Goal: Task Accomplishment & Management: Use online tool/utility

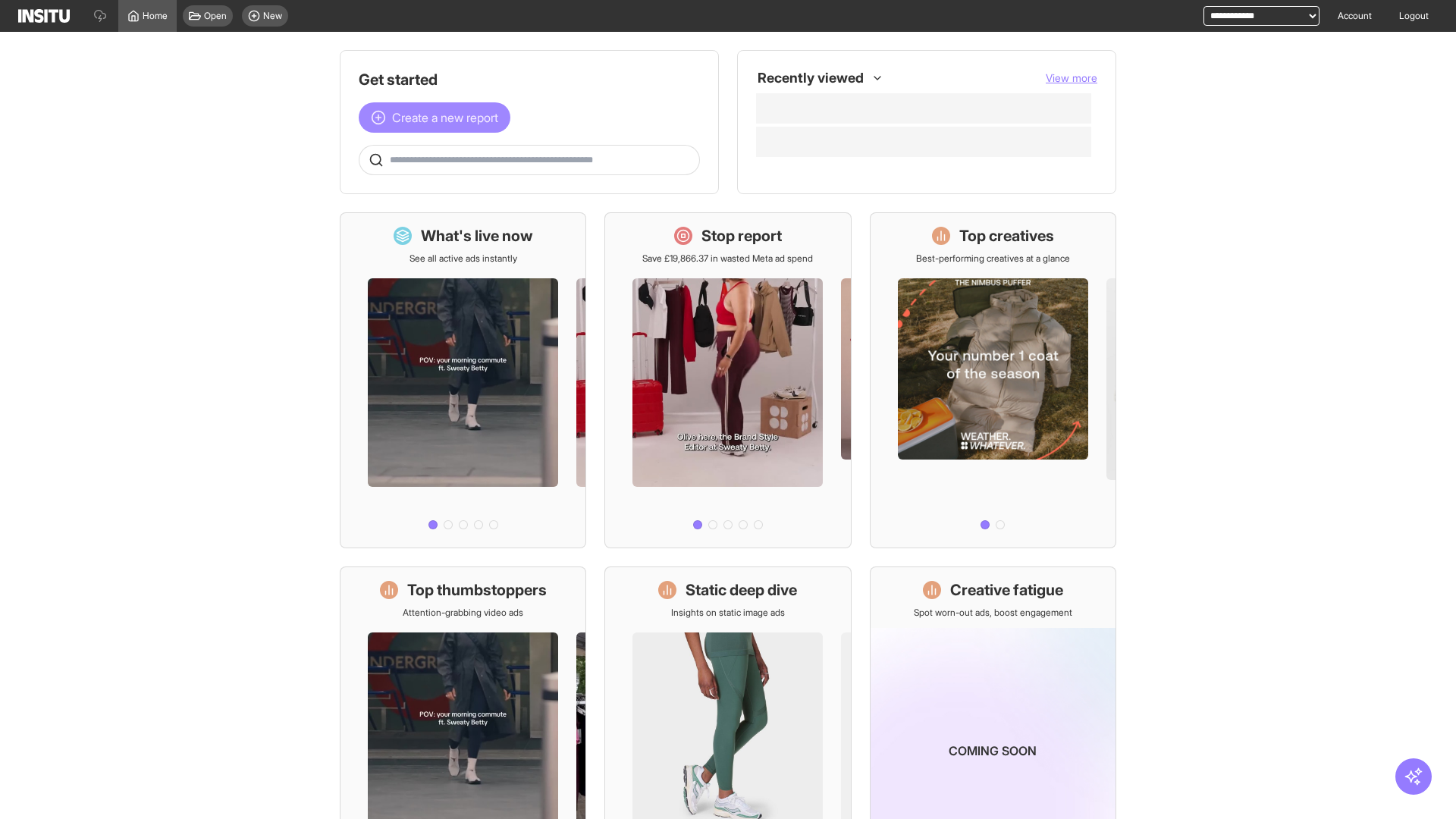
click at [438, 118] on span "Create a new report" at bounding box center [445, 117] width 106 height 18
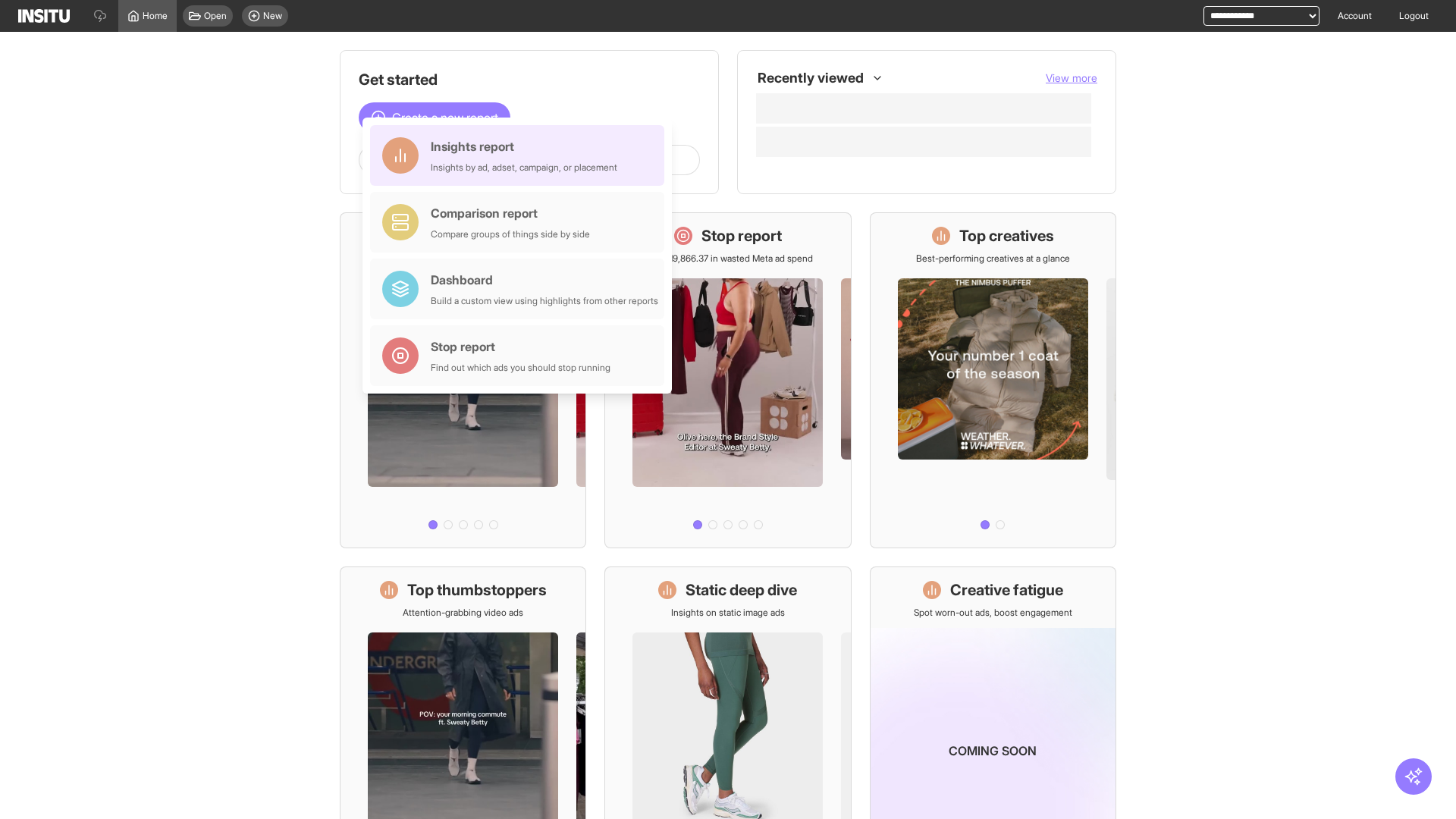
click at [521, 156] on div "Insights report Insights by ad, adset, campaign, or placement" at bounding box center [524, 156] width 186 height 37
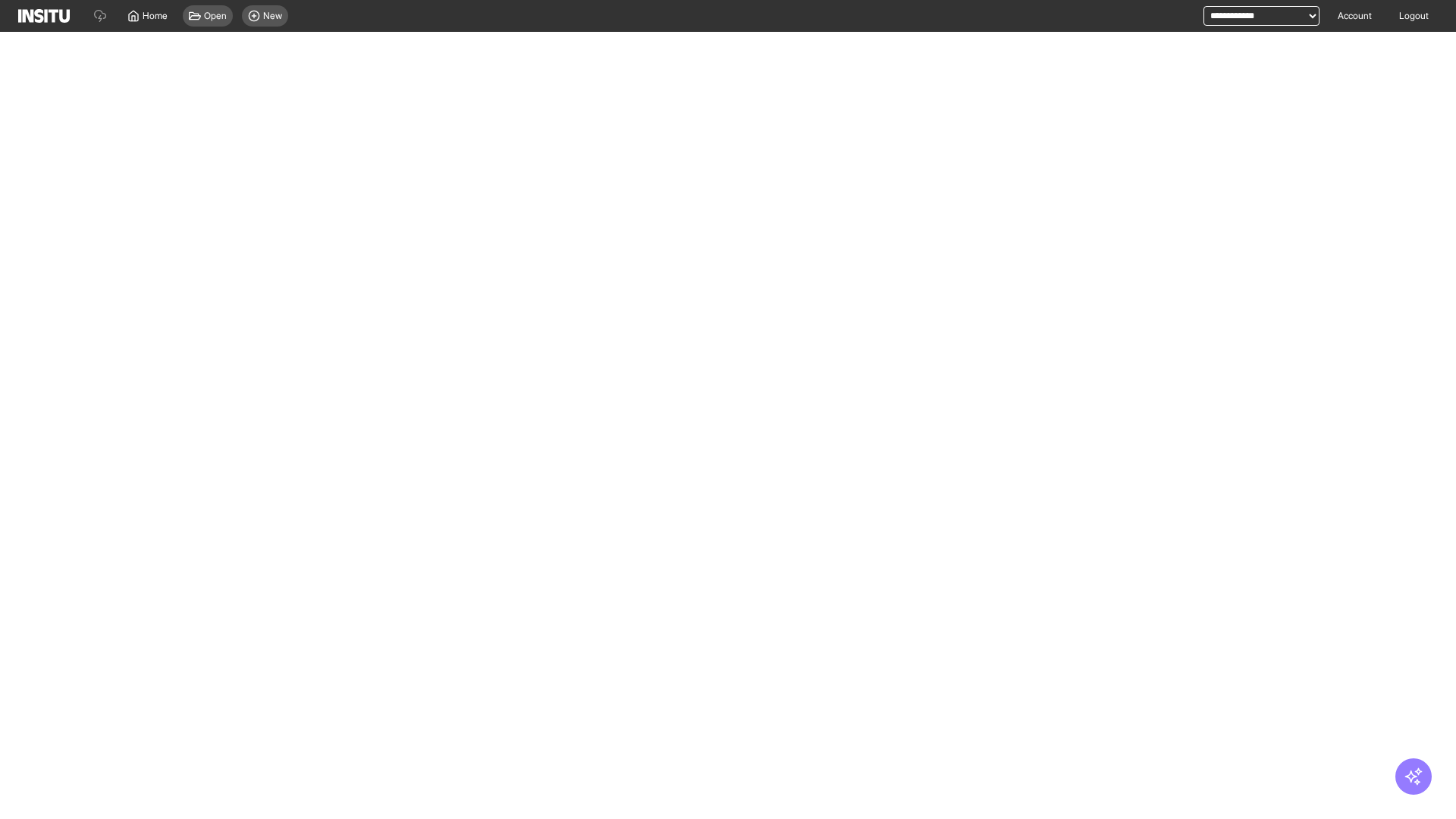
select select "**"
